Goal: Information Seeking & Learning: Learn about a topic

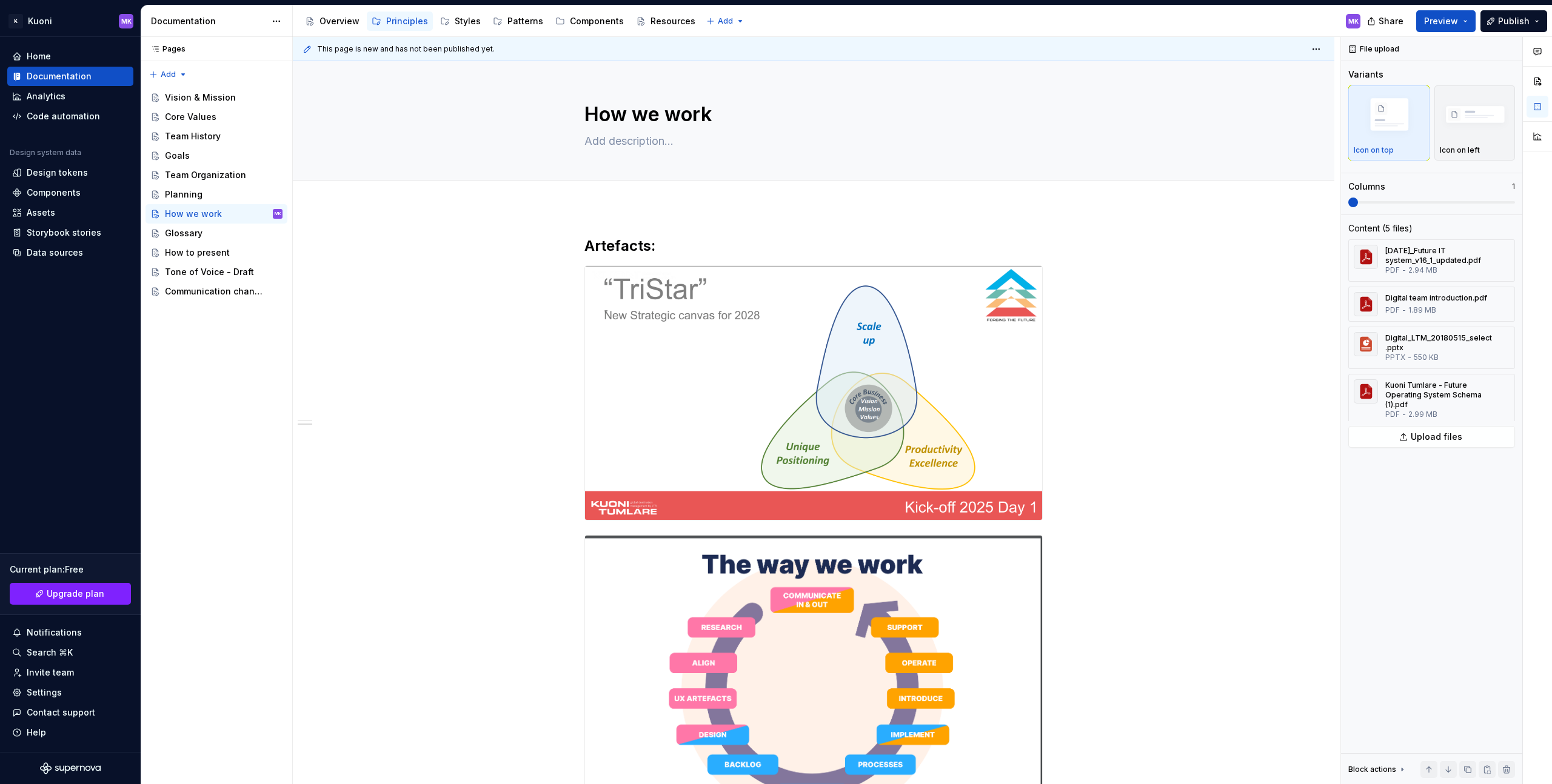
scroll to position [1809, 0]
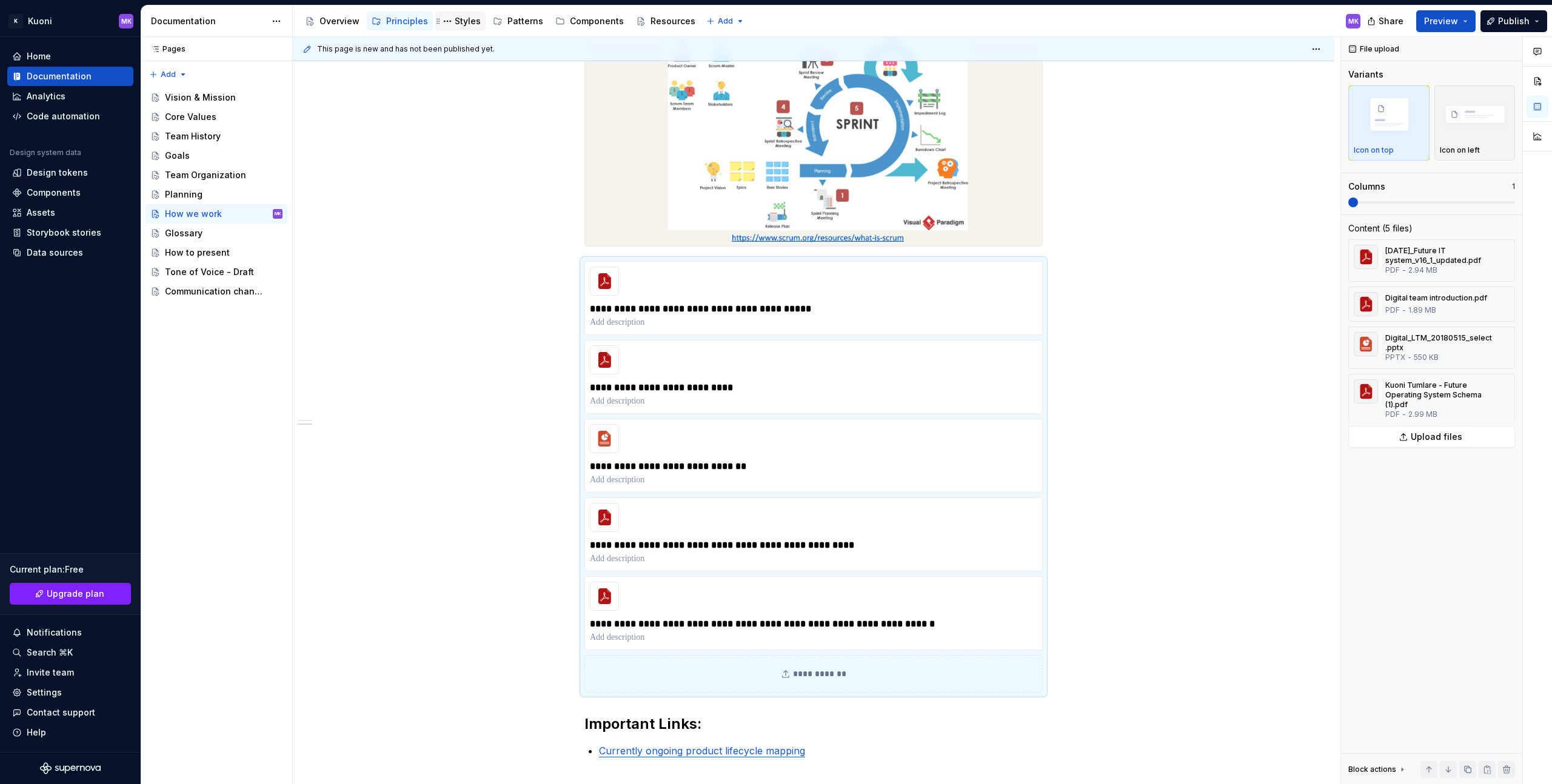
click at [456, 21] on div "Styles" at bounding box center [468, 21] width 26 height 12
type textarea "*"
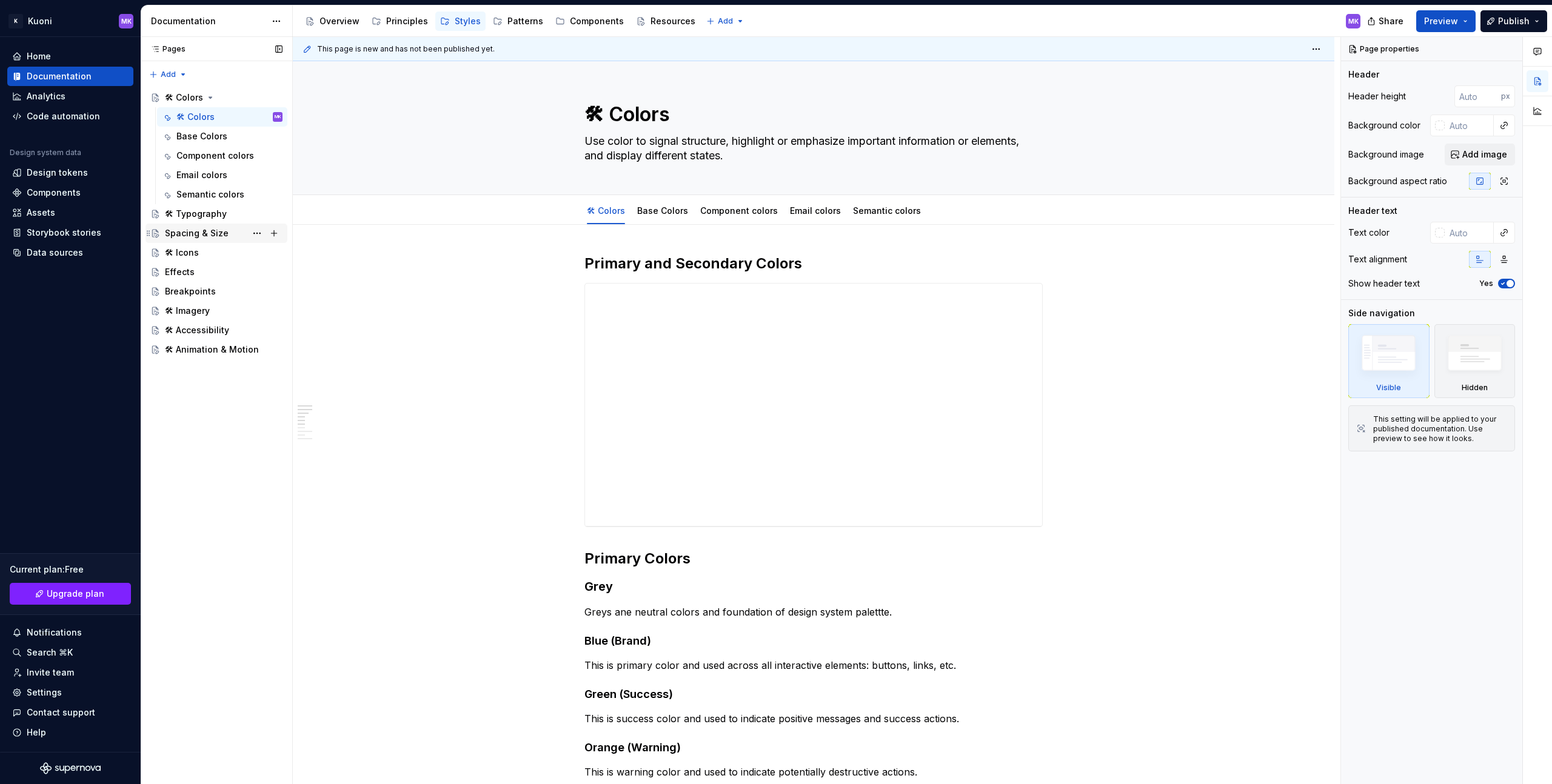
click at [212, 236] on div "Spacing & Size" at bounding box center [197, 233] width 64 height 12
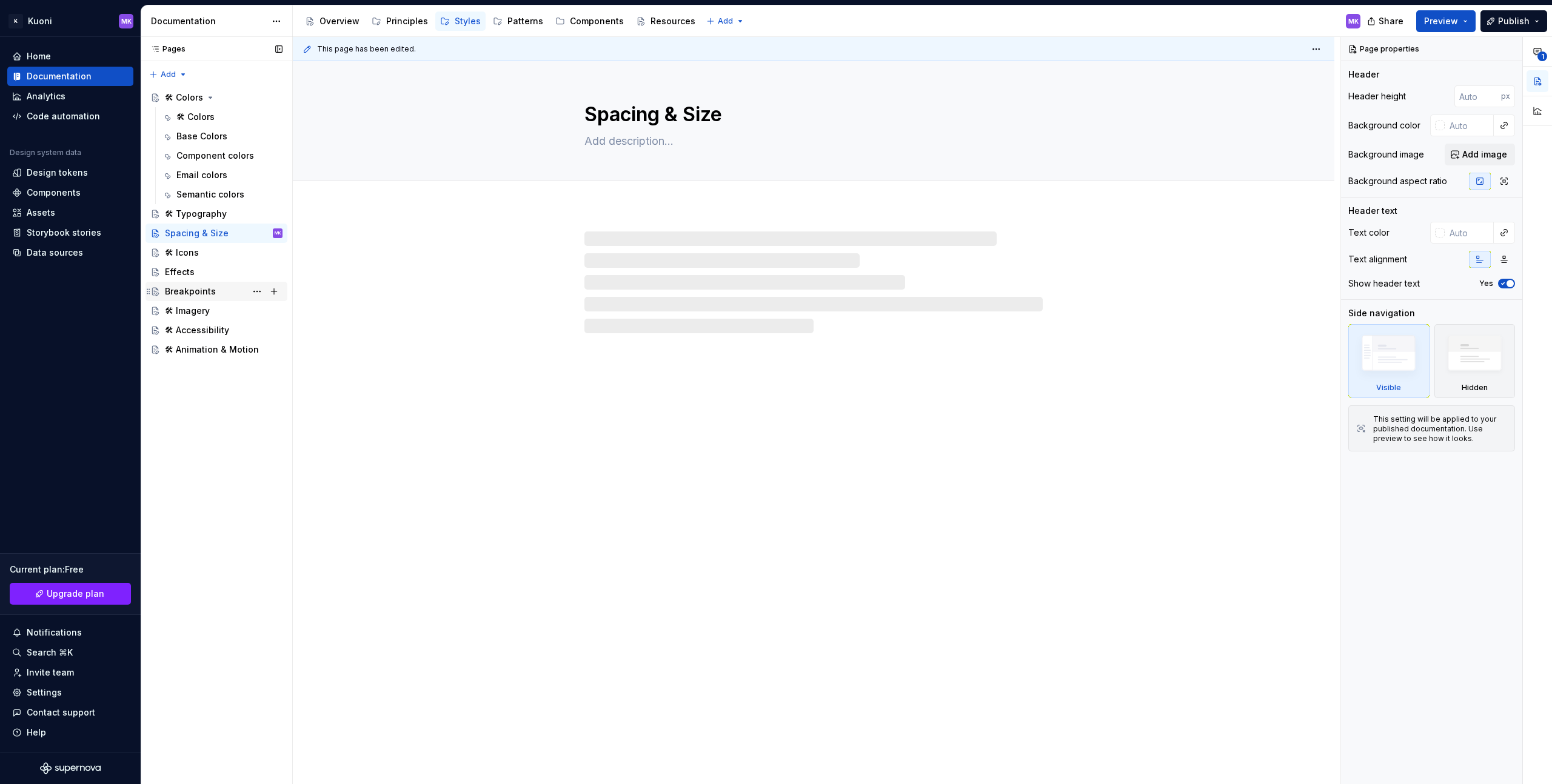
click at [205, 290] on div "Breakpoints" at bounding box center [190, 291] width 51 height 12
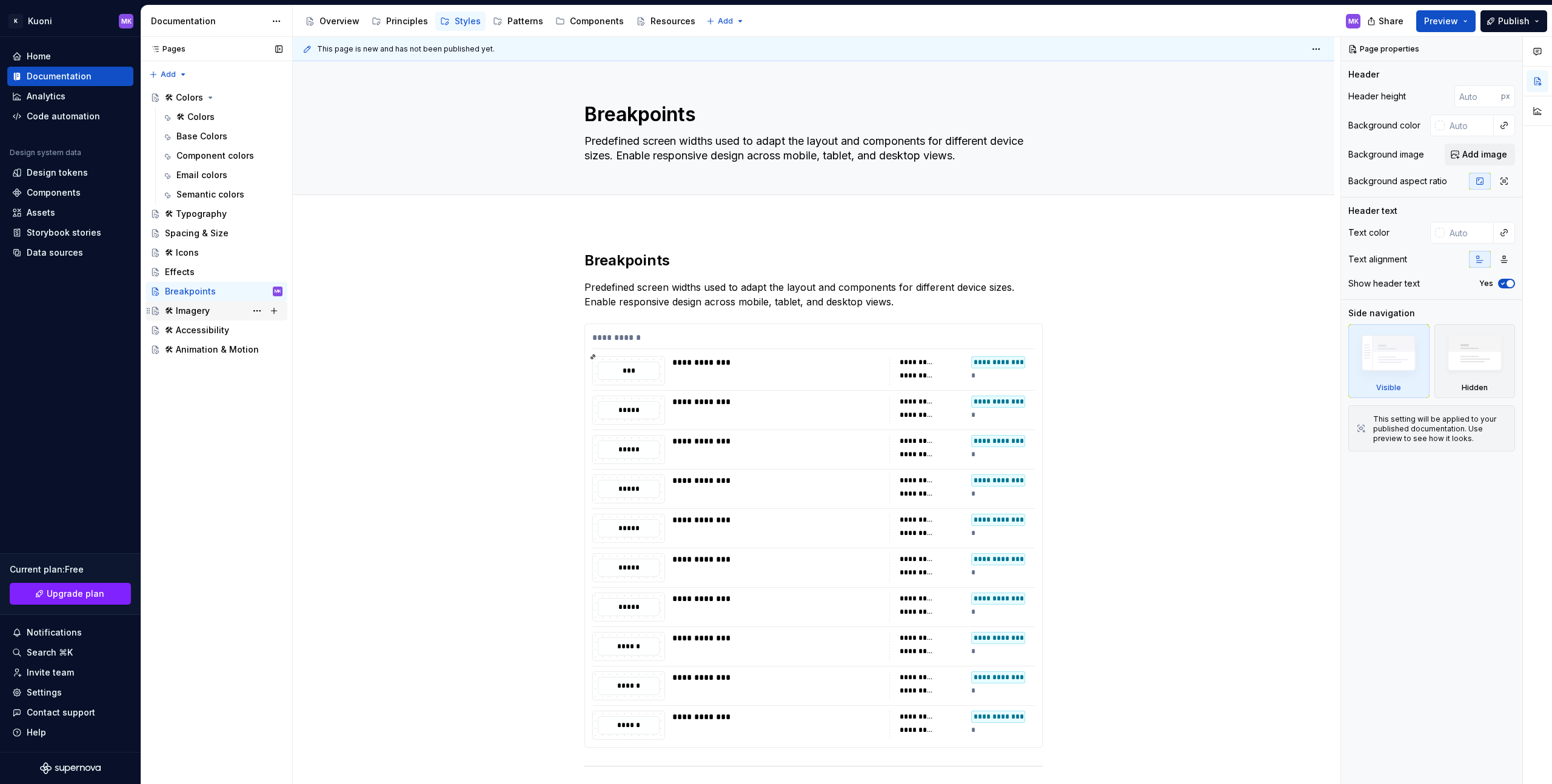
click at [210, 312] on div "🛠 Imagery" at bounding box center [187, 311] width 45 height 12
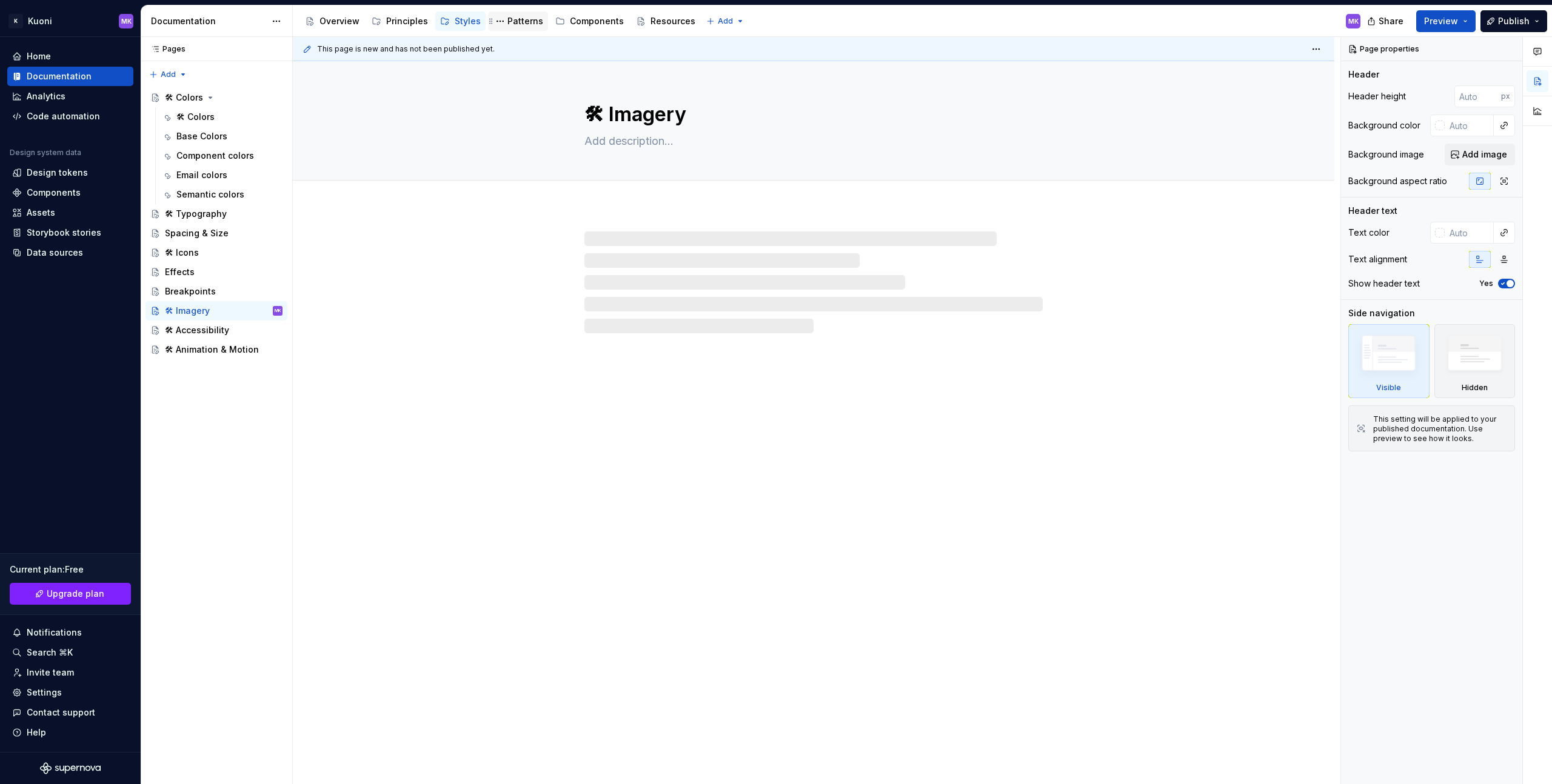
click at [519, 26] on div "Patterns" at bounding box center [526, 21] width 36 height 12
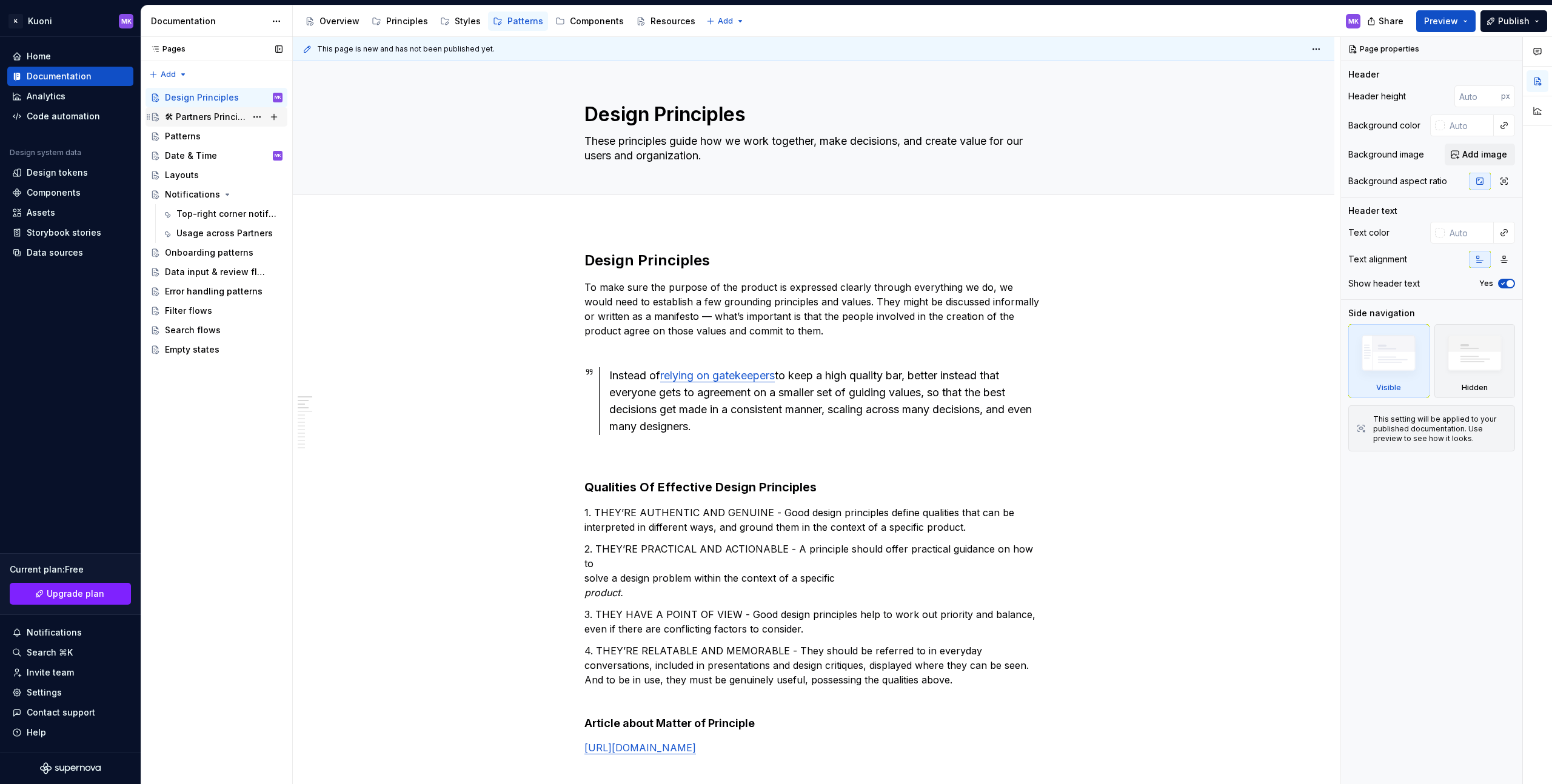
click at [212, 120] on div "🛠 Partners Principles" at bounding box center [206, 117] width 81 height 12
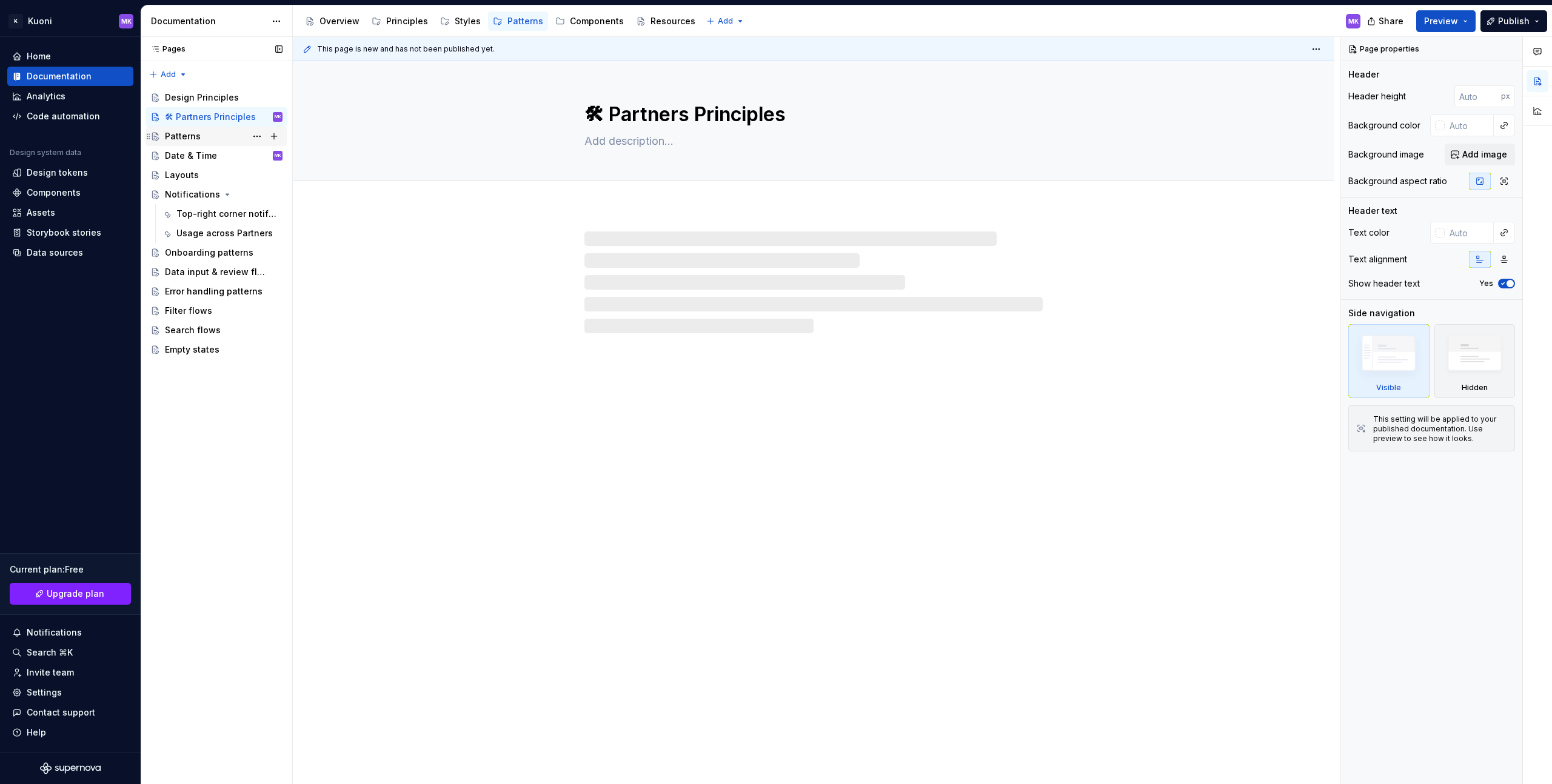
click at [204, 136] on div "Patterns" at bounding box center [224, 136] width 118 height 17
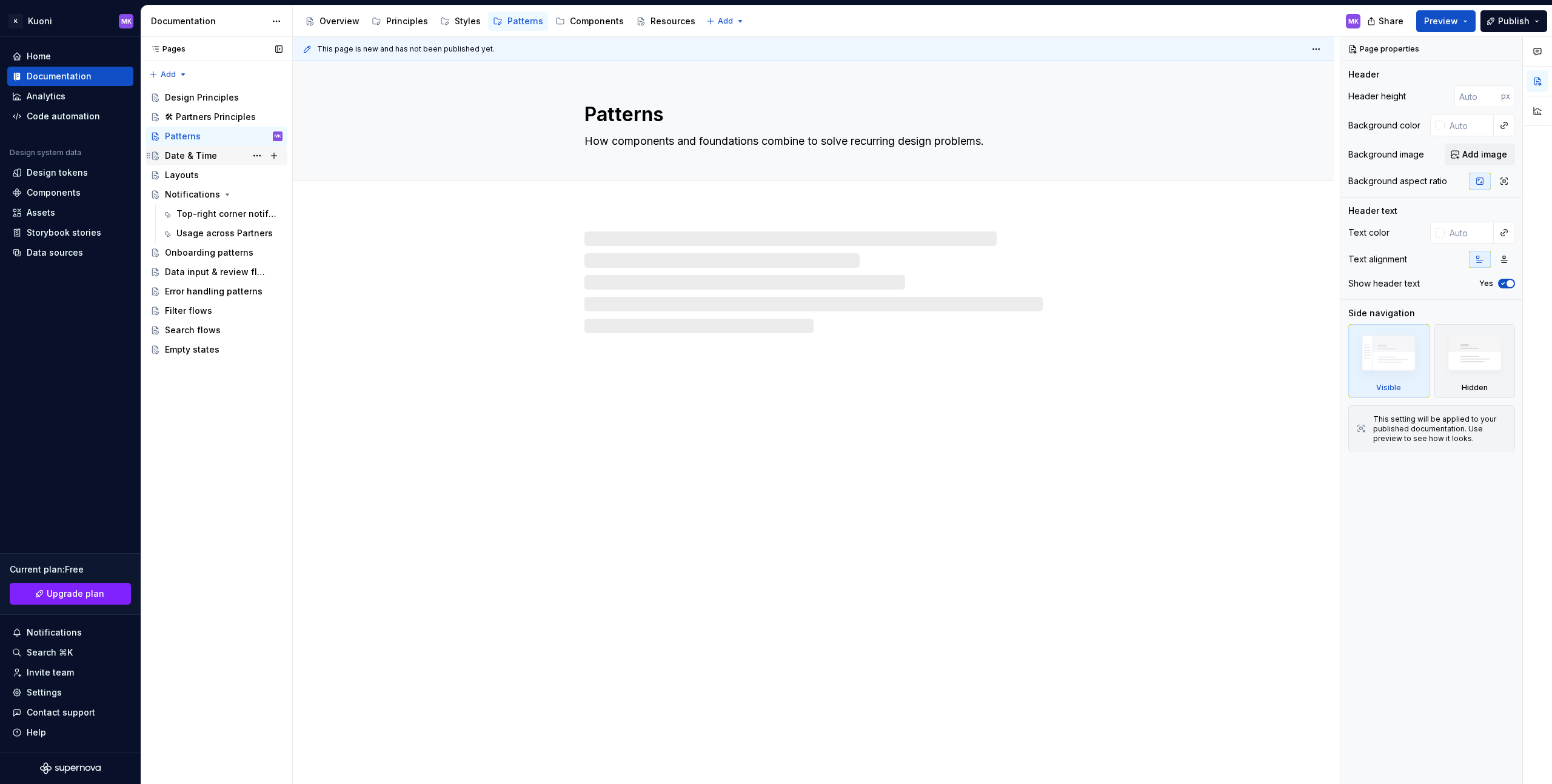
click at [214, 158] on div "Date & Time MK" at bounding box center [224, 156] width 118 height 17
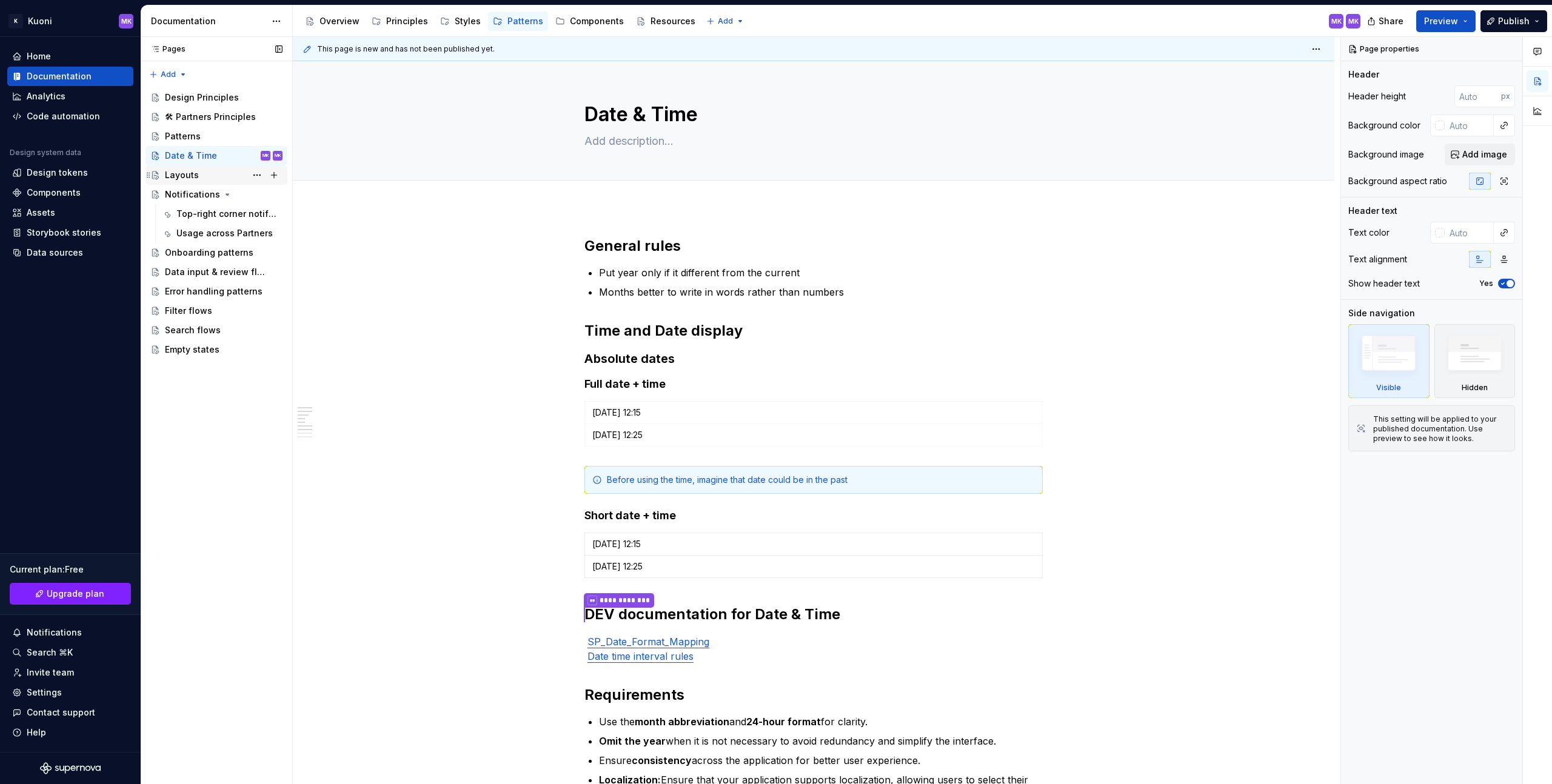
click at [214, 172] on div "Layouts" at bounding box center [224, 176] width 118 height 17
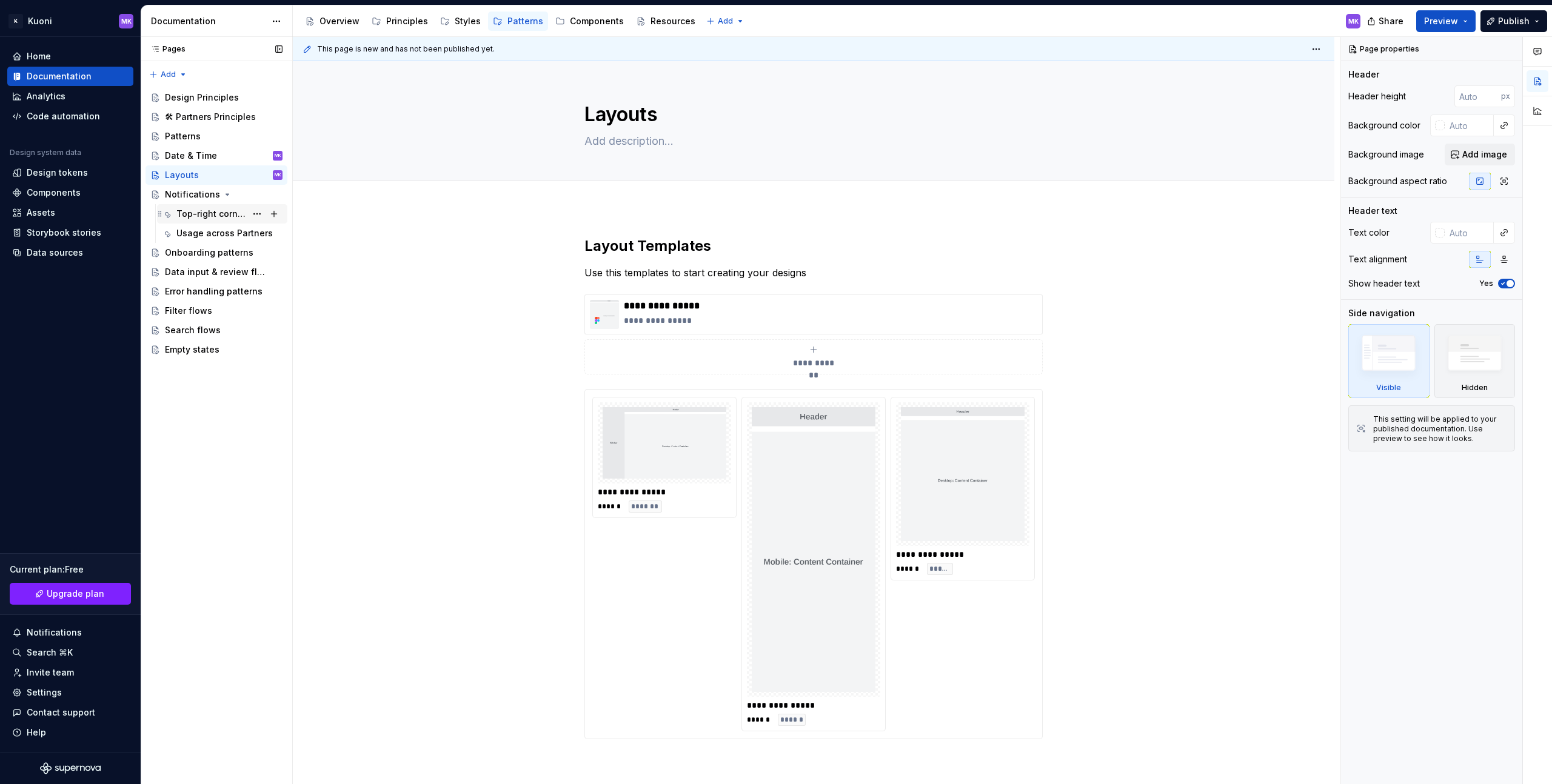
click at [205, 217] on div "Top-right corner notifications" at bounding box center [211, 214] width 70 height 12
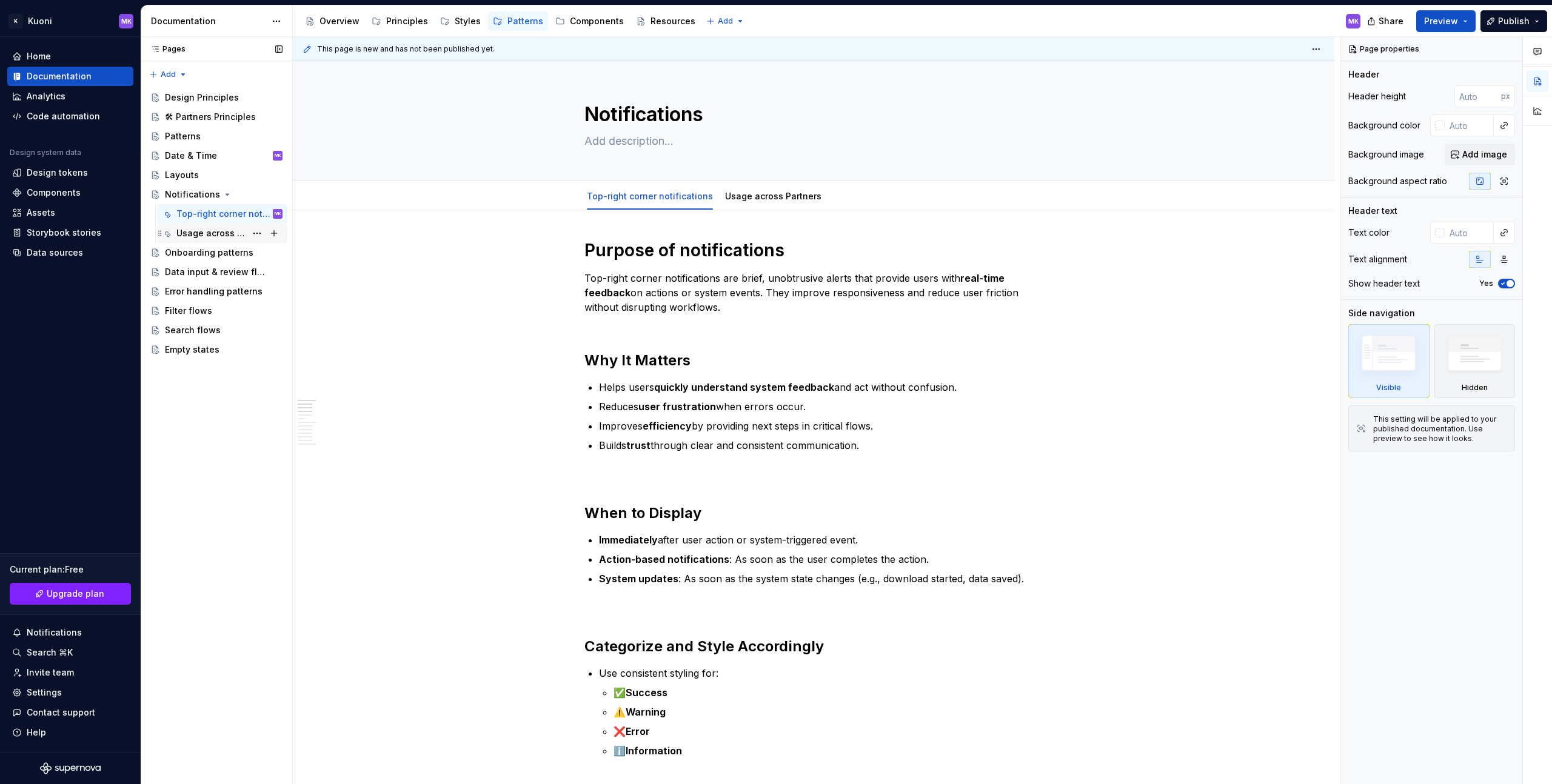
click at [218, 233] on div "Usage across Partners" at bounding box center [211, 233] width 70 height 12
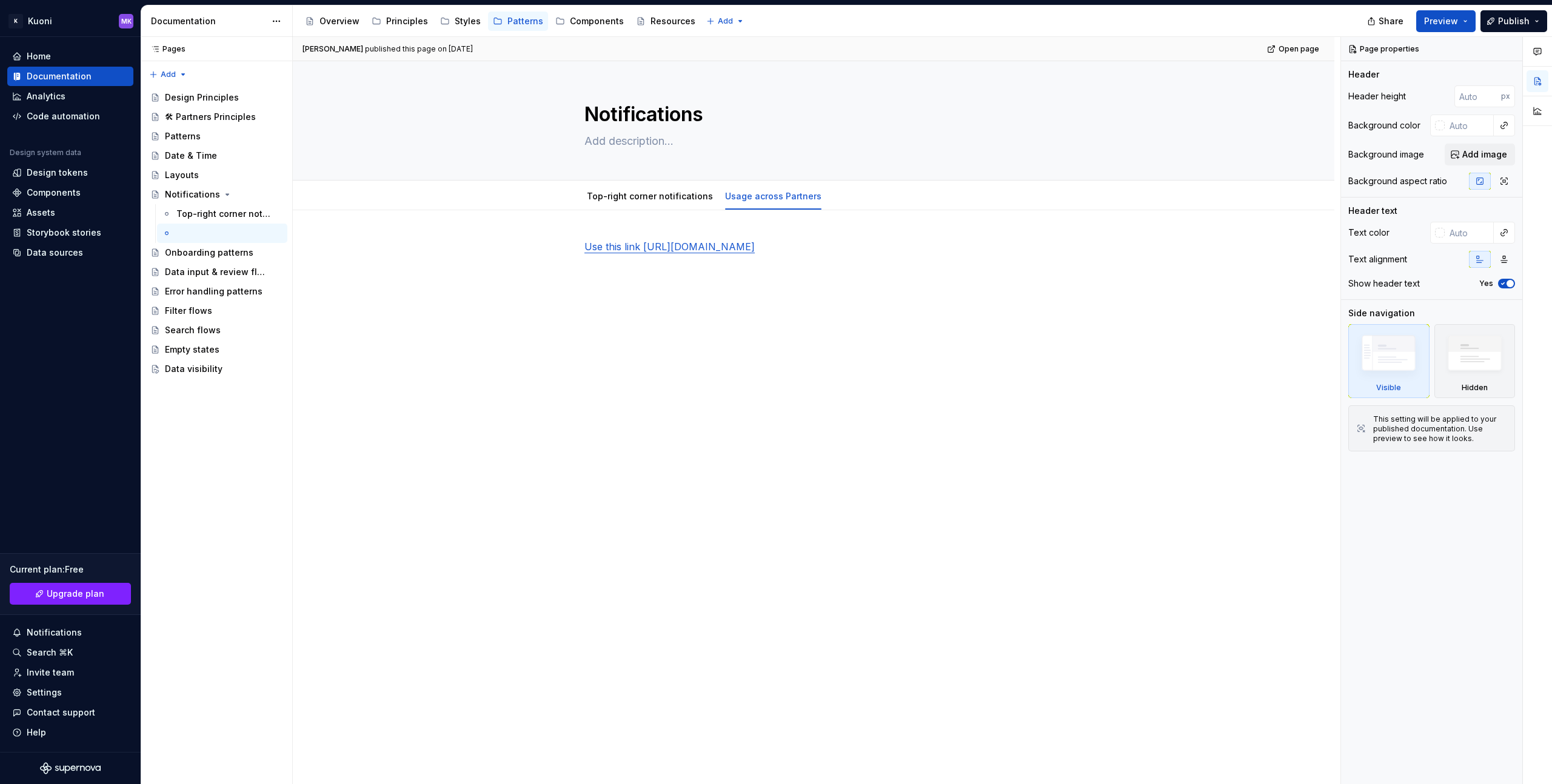
type textarea "*"
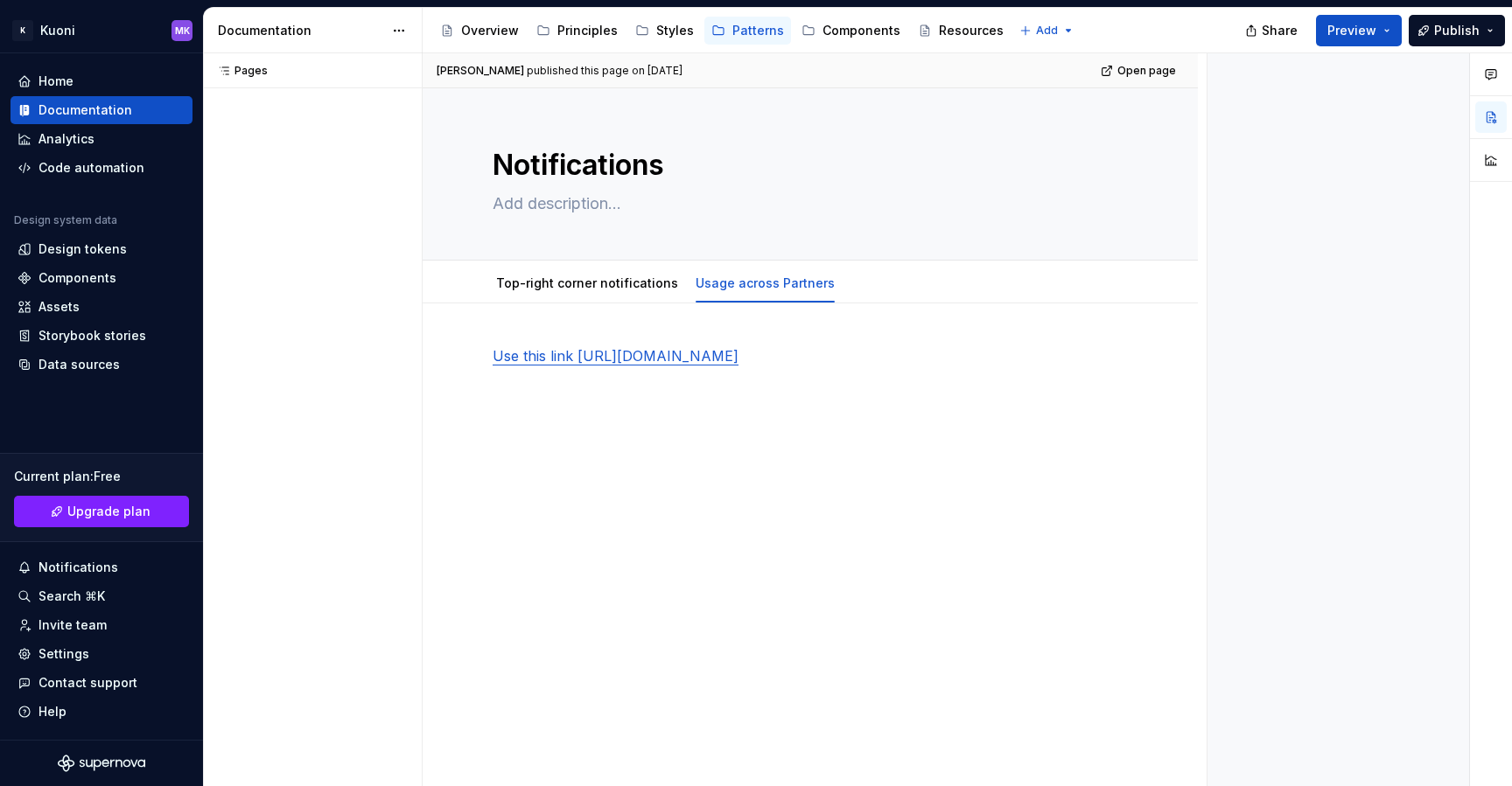
type textarea "*"
